Goal: Information Seeking & Learning: Learn about a topic

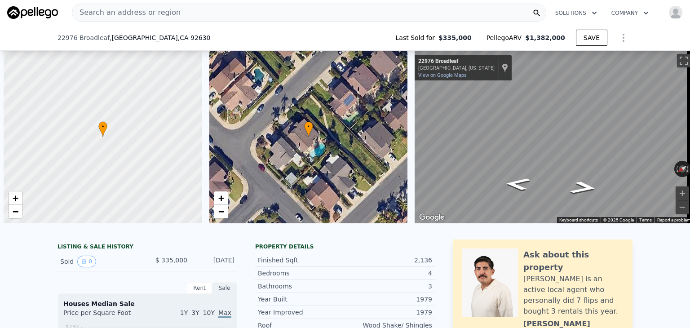
scroll to position [0, 856]
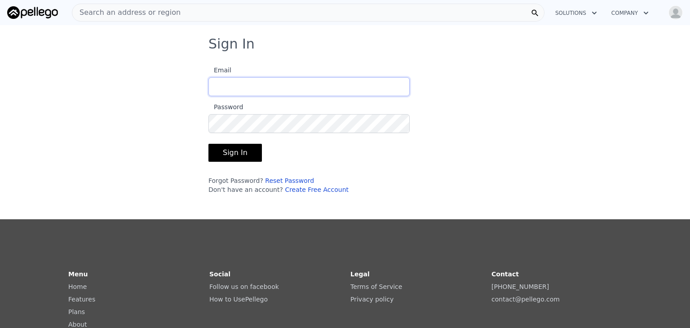
click at [228, 90] on input "Email" at bounding box center [309, 86] width 201 height 19
type input "[EMAIL_ADDRESS][DOMAIN_NAME]"
click at [234, 154] on button "Sign In" at bounding box center [235, 153] width 53 height 18
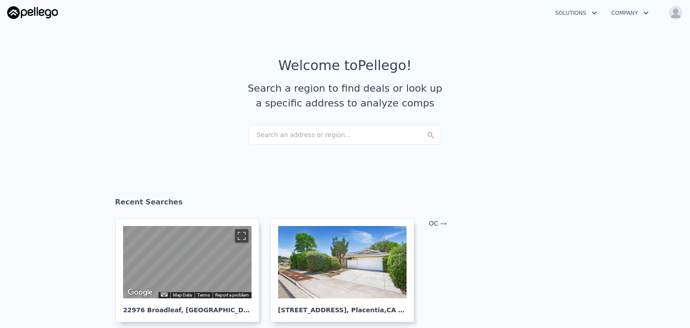
scroll to position [45, 0]
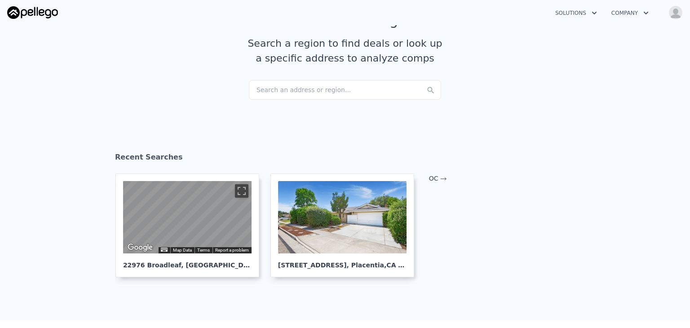
click at [271, 90] on div "Search an address or region..." at bounding box center [345, 90] width 192 height 20
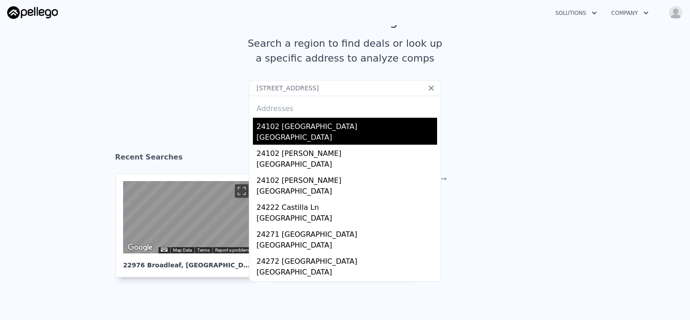
type input "[STREET_ADDRESS]"
click at [290, 136] on div "[GEOGRAPHIC_DATA]" at bounding box center [347, 138] width 181 height 13
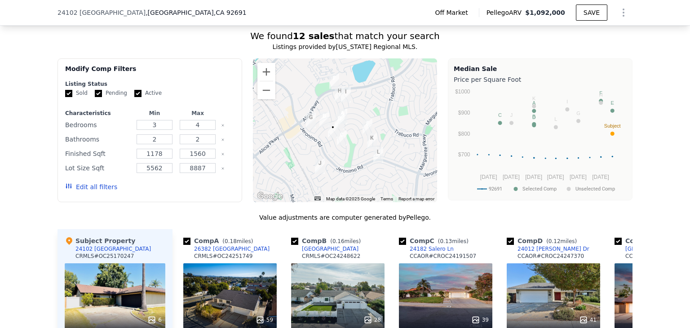
scroll to position [761, 0]
